Goal: Navigation & Orientation: Find specific page/section

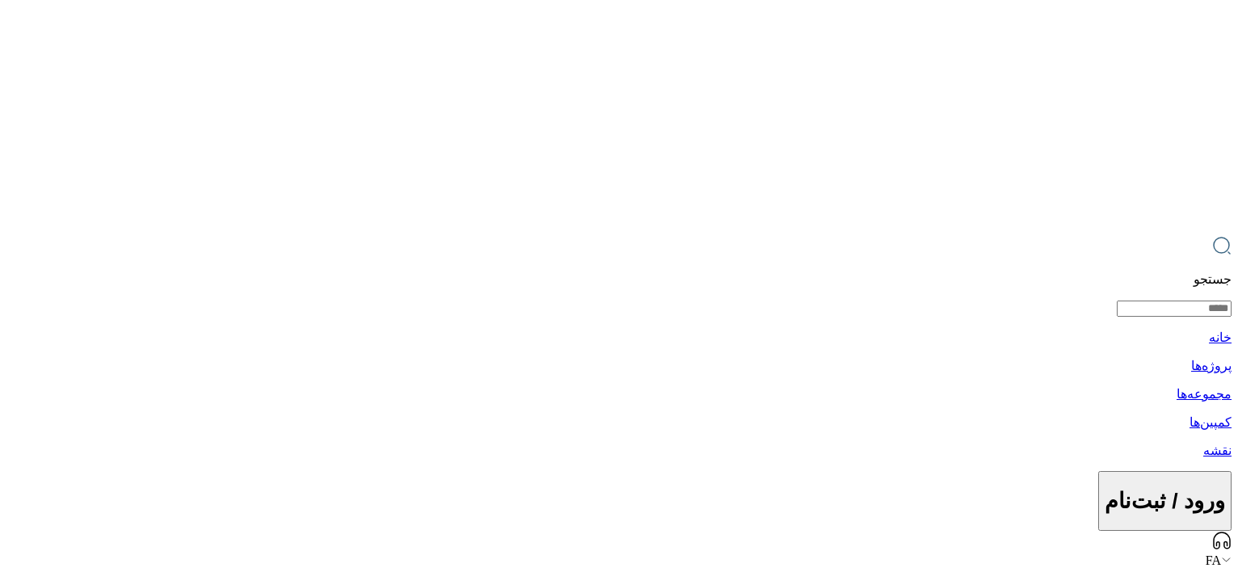
click at [637, 155] on img at bounding box center [619, 284] width 1238 height 568
